Goal: Navigation & Orientation: Find specific page/section

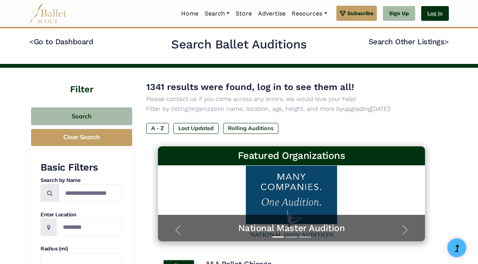
click at [441, 19] on link "Log In" at bounding box center [435, 13] width 28 height 15
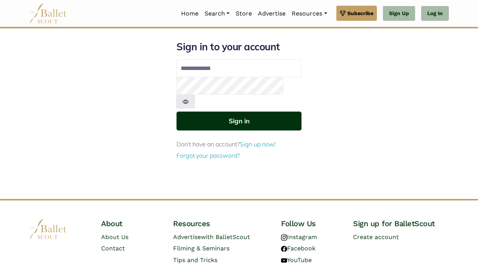
type input "**********"
click at [254, 112] on button "Sign in" at bounding box center [238, 121] width 125 height 19
